Goal: Transaction & Acquisition: Purchase product/service

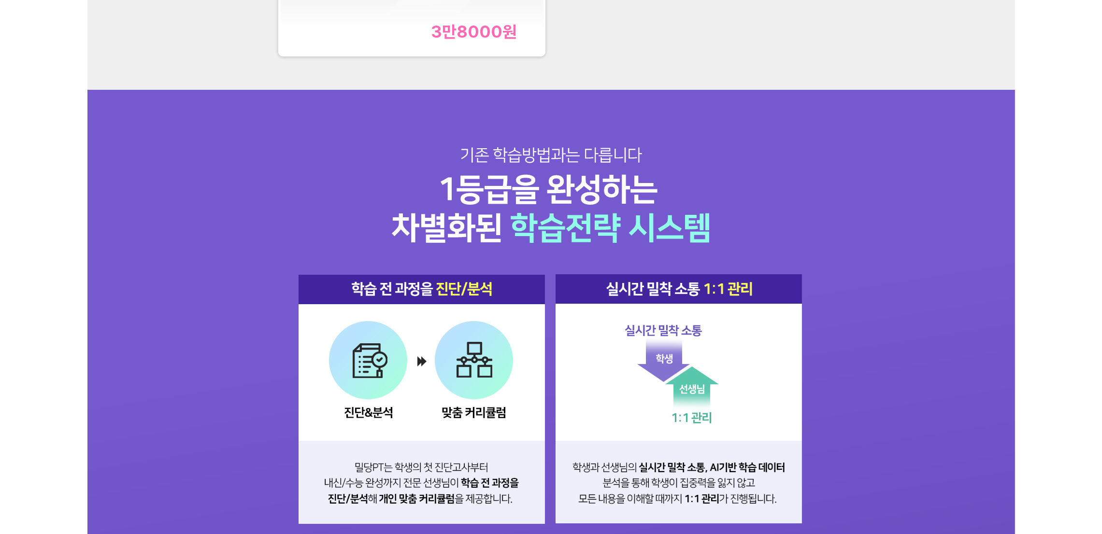
scroll to position [1160, 0]
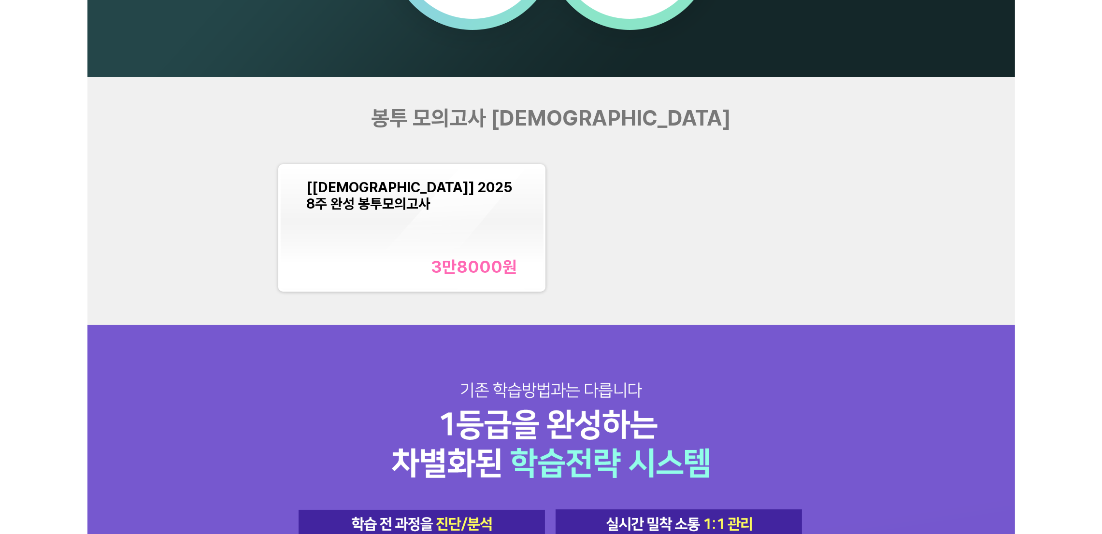
click at [387, 268] on div "3만8000 원" at bounding box center [412, 267] width 211 height 20
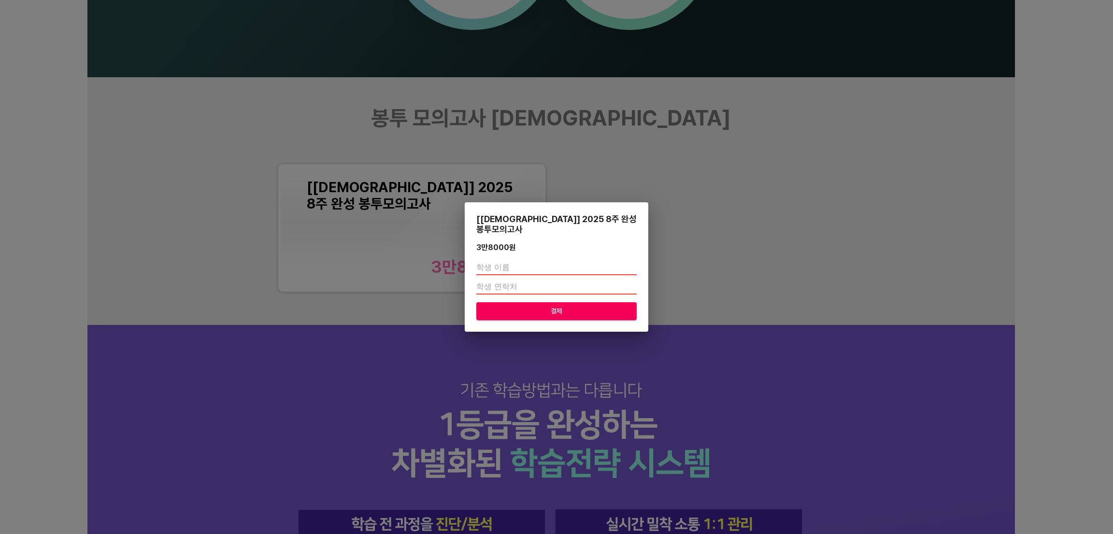
click at [764, 221] on div "[교재] 2025 8주 완성 봉투모의고사 3만8000 원 결제" at bounding box center [556, 267] width 1113 height 534
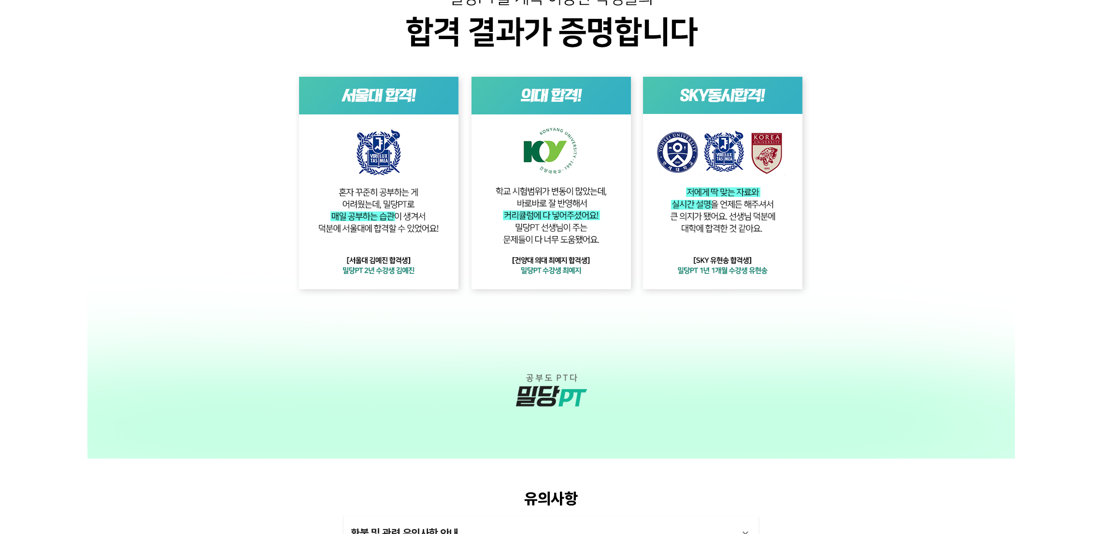
scroll to position [2487, 0]
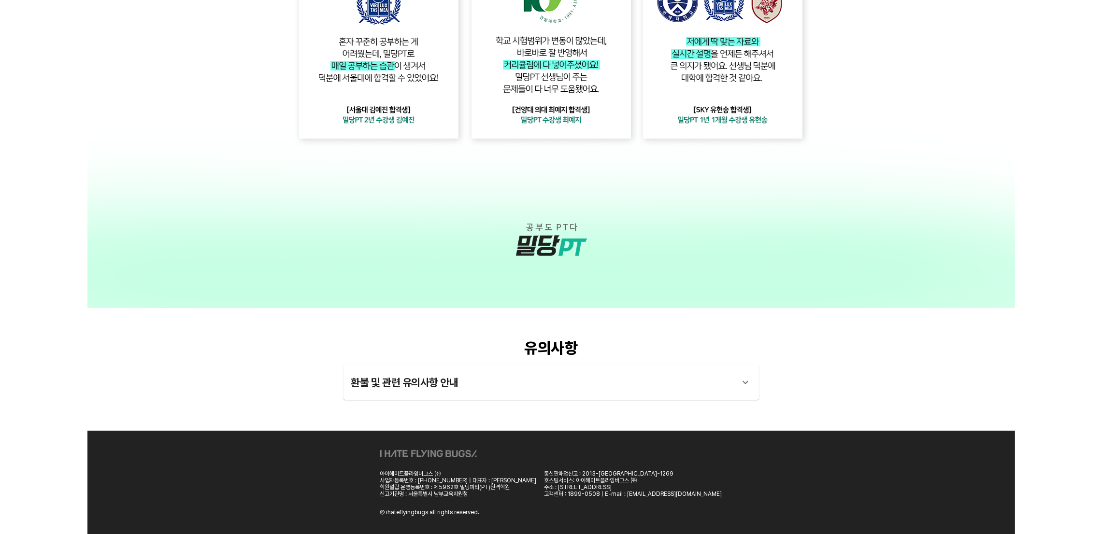
click at [547, 389] on div "환불 및 관련 유의사항 안내" at bounding box center [542, 382] width 383 height 23
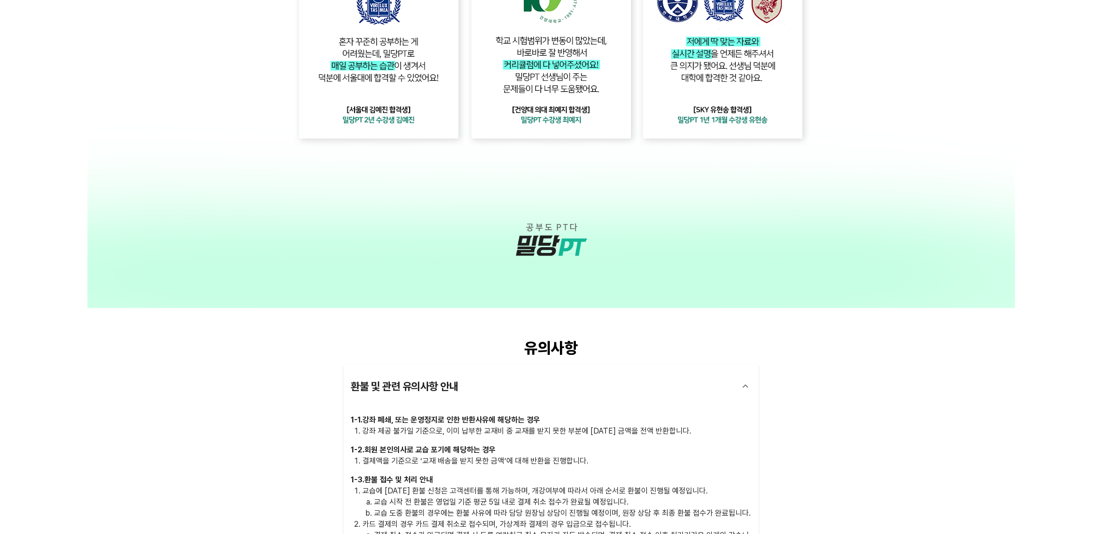
scroll to position [2718, 0]
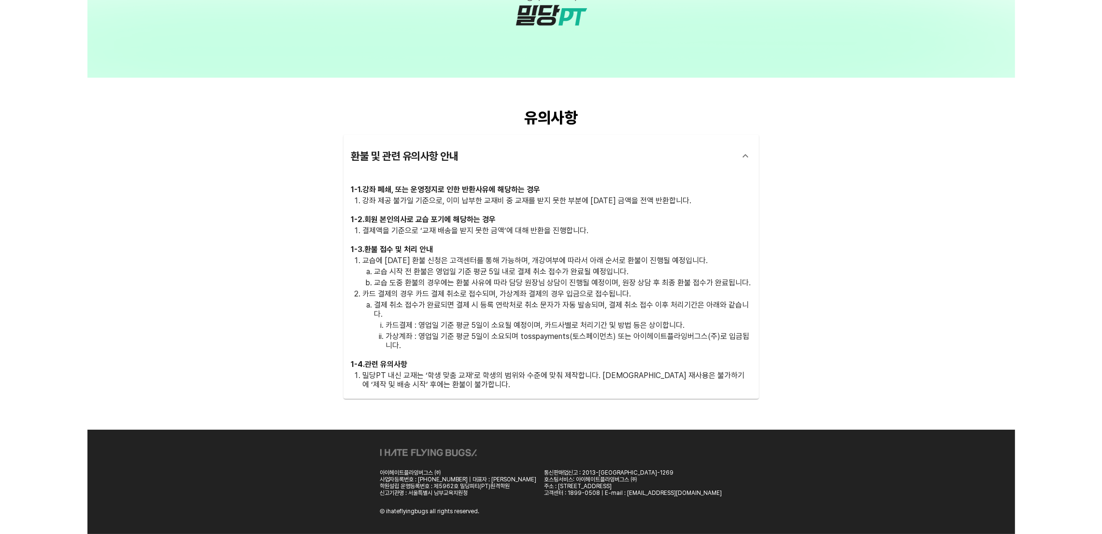
click at [888, 142] on div "유의사항 환불 및 관련 유의사항 안내 1 - 1 . 강좌 폐쇄, 또는 운영정지로 인한 반환사유에 해당하는 경우 강좌 제공 불가일 기준으로, 이…" at bounding box center [551, 254] width 928 height 352
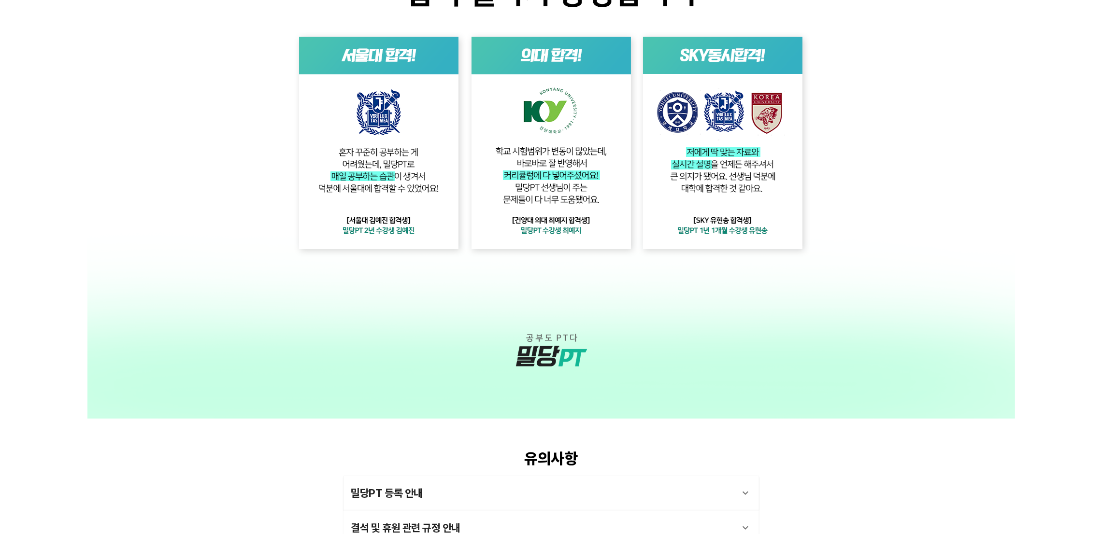
scroll to position [2531, 0]
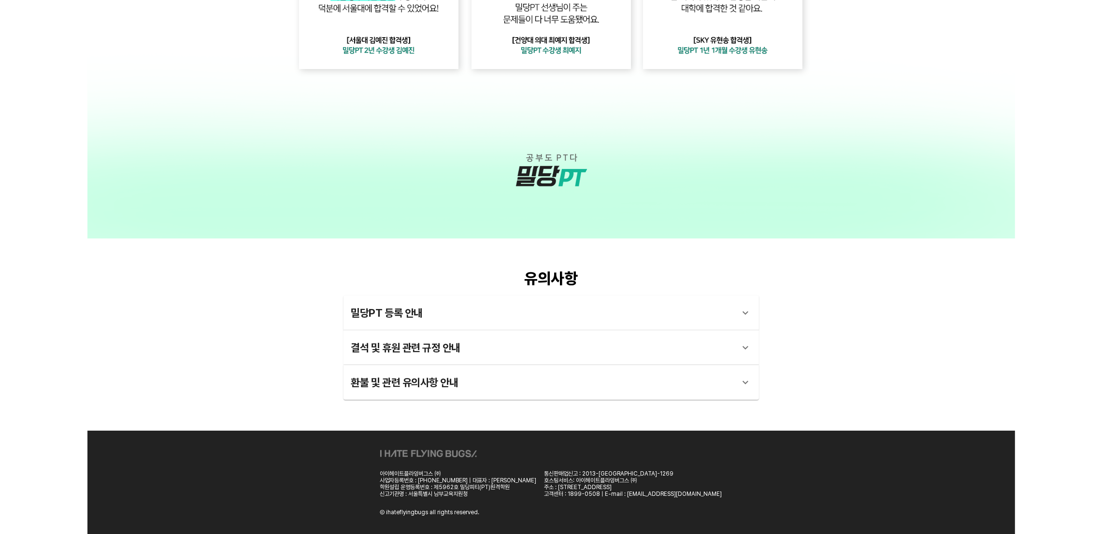
click at [532, 389] on div "환불 및 관련 유의사항 안내" at bounding box center [542, 382] width 383 height 23
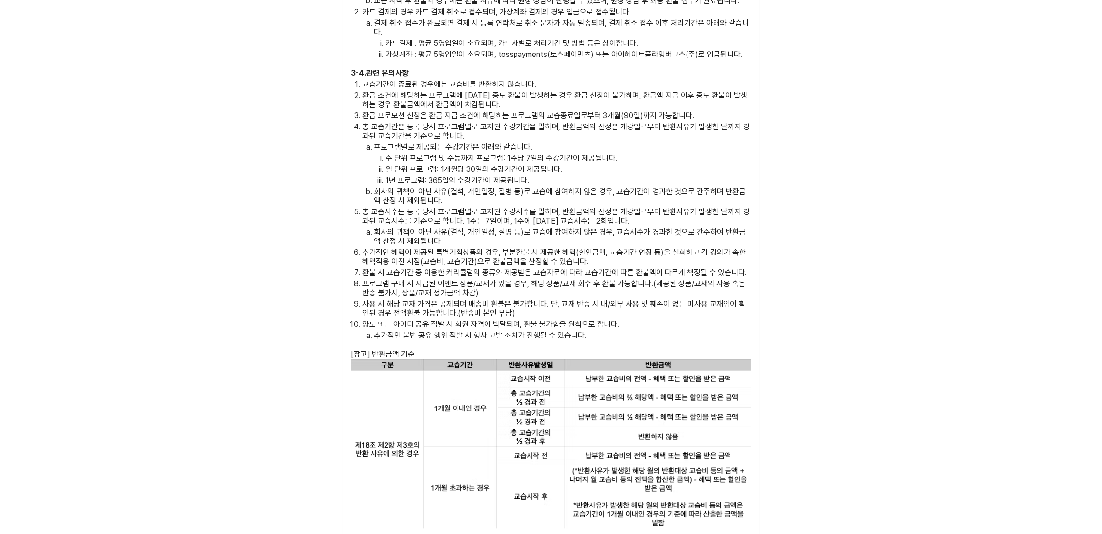
scroll to position [3581, 0]
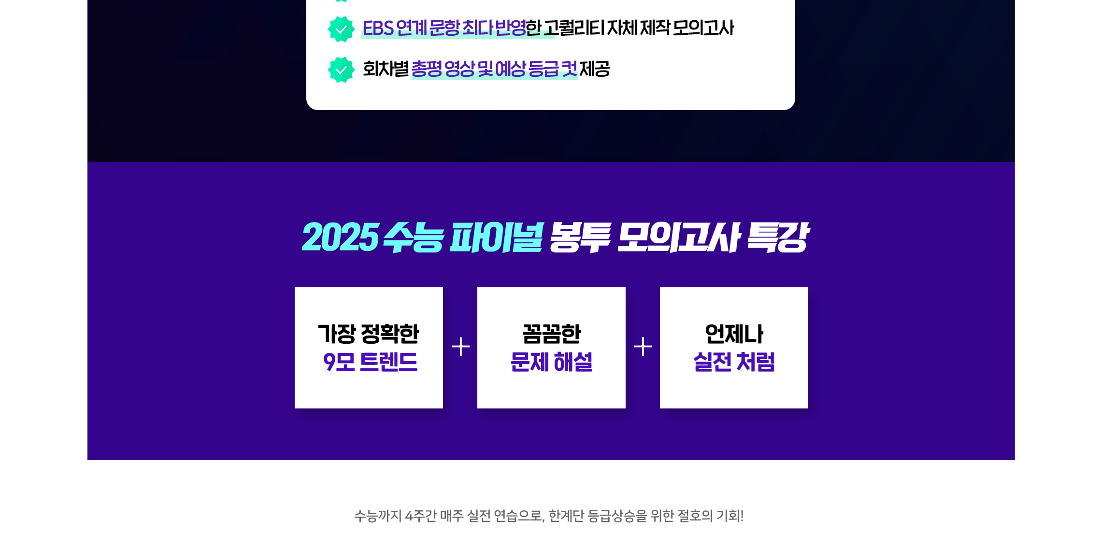
scroll to position [290, 0]
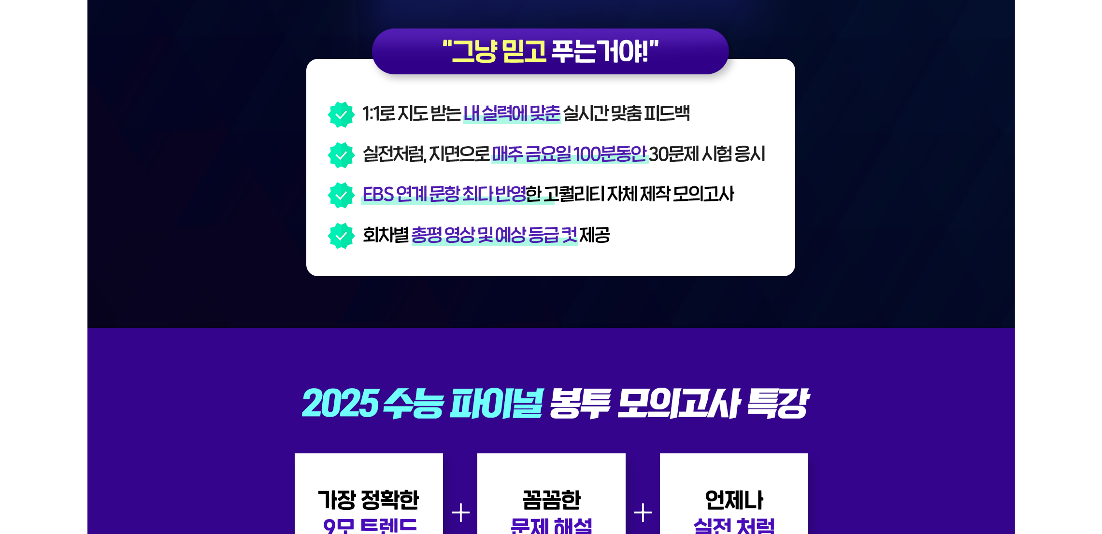
drag, startPoint x: 1041, startPoint y: 97, endPoint x: 1014, endPoint y: 2, distance: 98.2
drag, startPoint x: 1020, startPoint y: 70, endPoint x: 923, endPoint y: 9, distance: 114.5
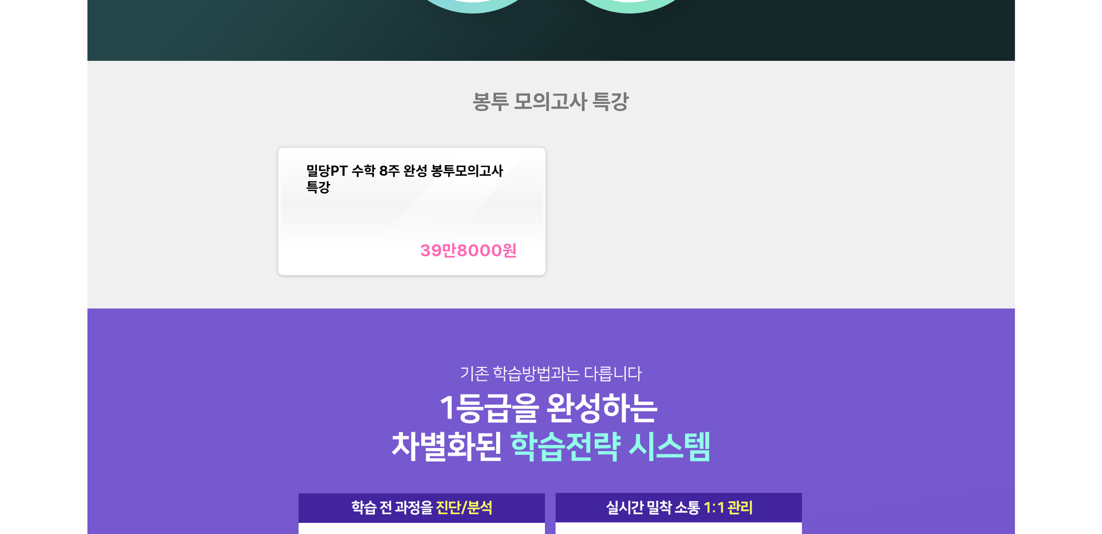
scroll to position [1160, 0]
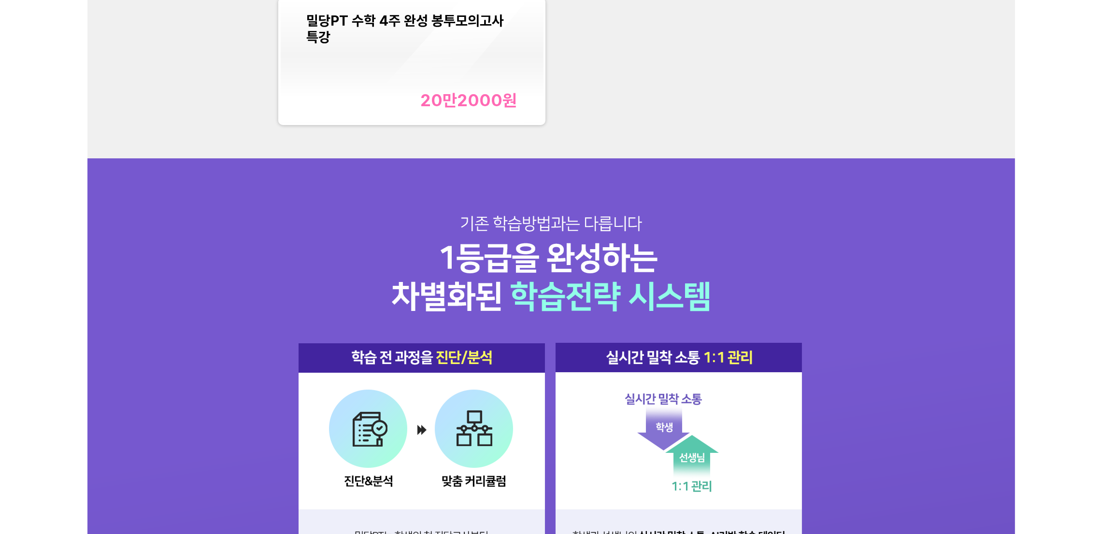
scroll to position [1160, 0]
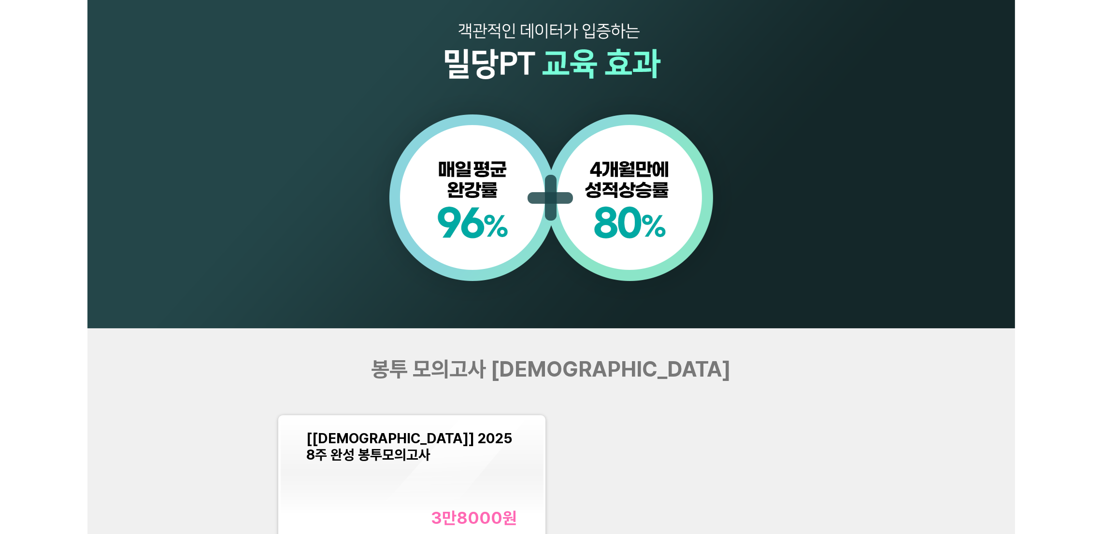
scroll to position [1087, 0]
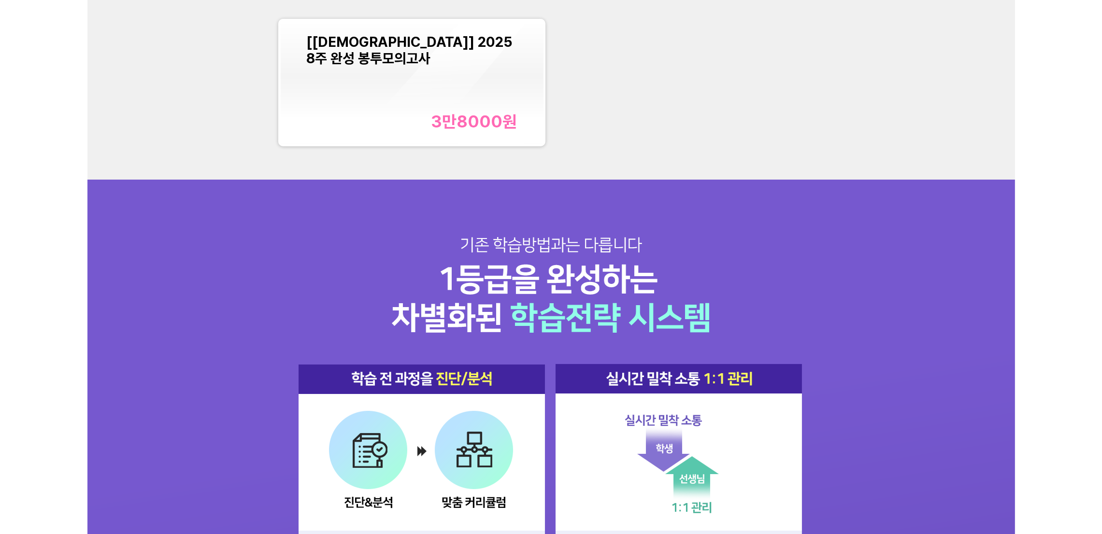
scroll to position [1304, 0]
